Goal: Book appointment/travel/reservation

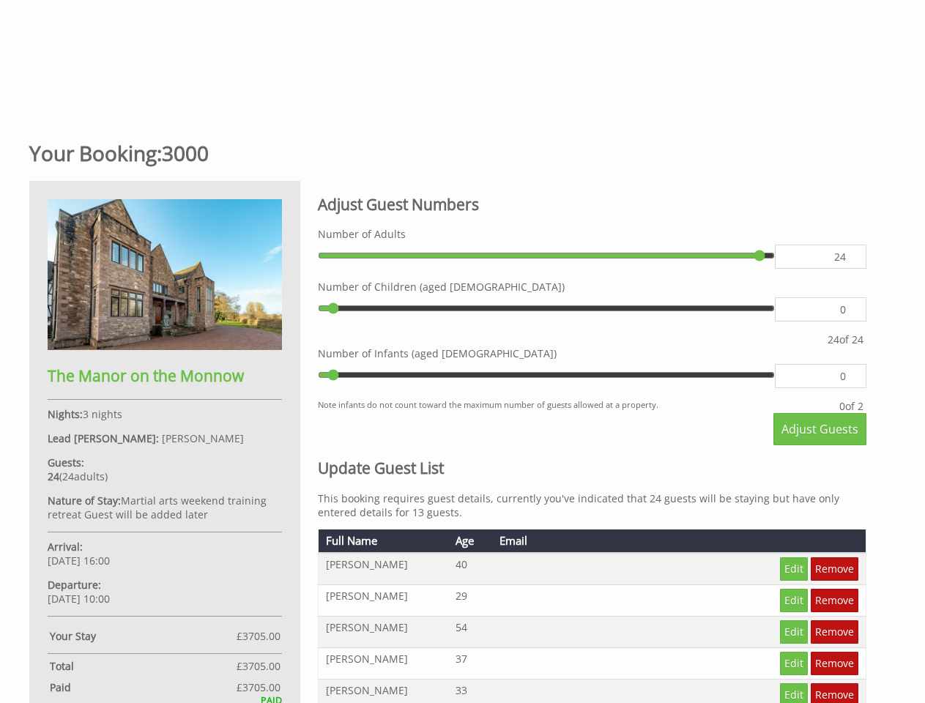
scroll to position [440, 0]
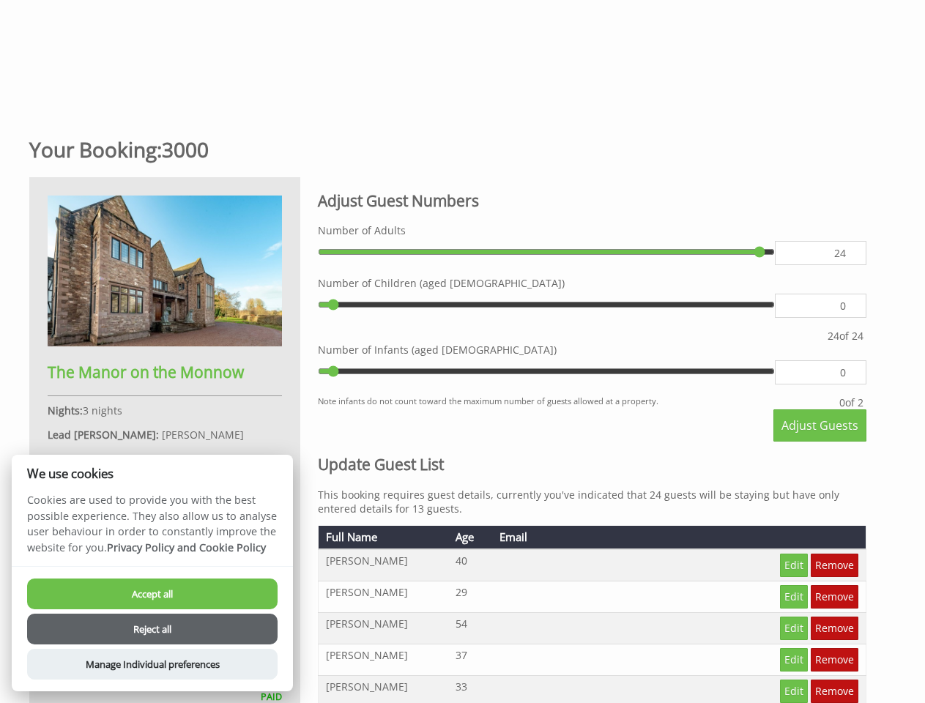
click at [462, 351] on label "Number of Infants (aged [DEMOGRAPHIC_DATA])" at bounding box center [592, 350] width 548 height 14
click at [775, 318] on input "0" at bounding box center [821, 306] width 92 height 24
click at [820, 425] on span "Adjust Guests" at bounding box center [819, 425] width 77 height 16
click at [152, 594] on button "Accept all" at bounding box center [152, 594] width 250 height 31
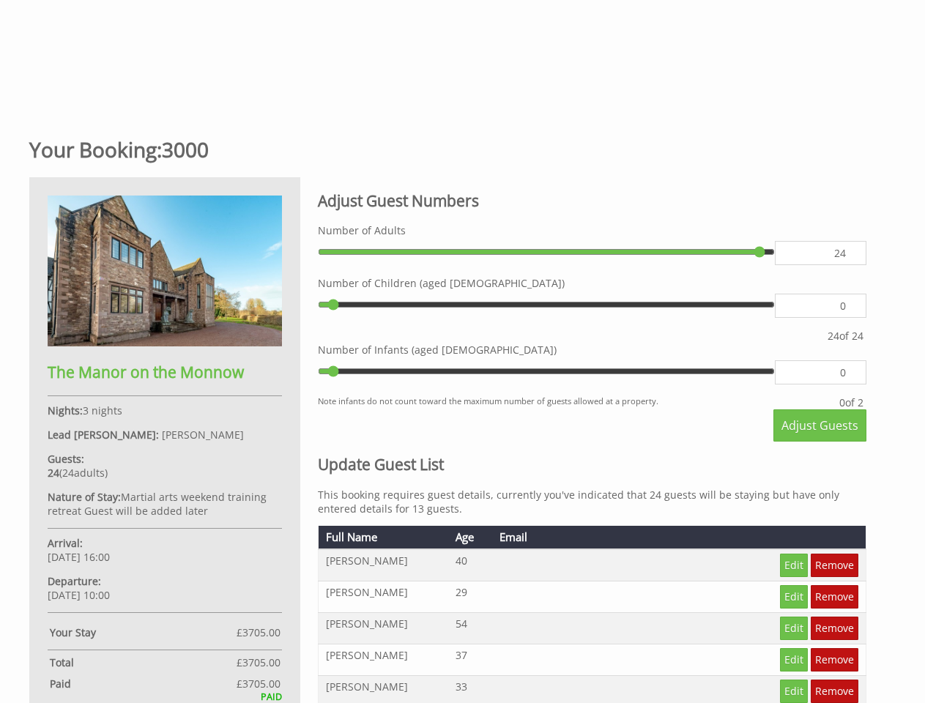
click at [152, 633] on button "Reject all" at bounding box center [152, 648] width 250 height 31
click at [152, 668] on button "Manage Individual preferences" at bounding box center [152, 683] width 250 height 31
